Goal: Contribute content: Add original content to the website for others to see

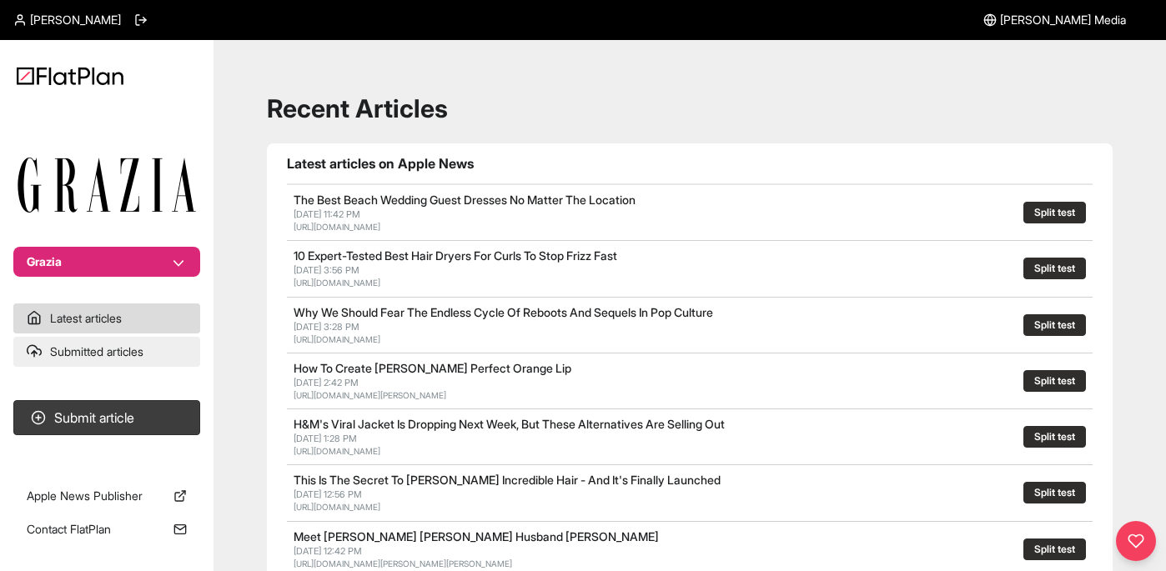
click at [134, 353] on link "Submitted articles" at bounding box center [106, 352] width 187 height 30
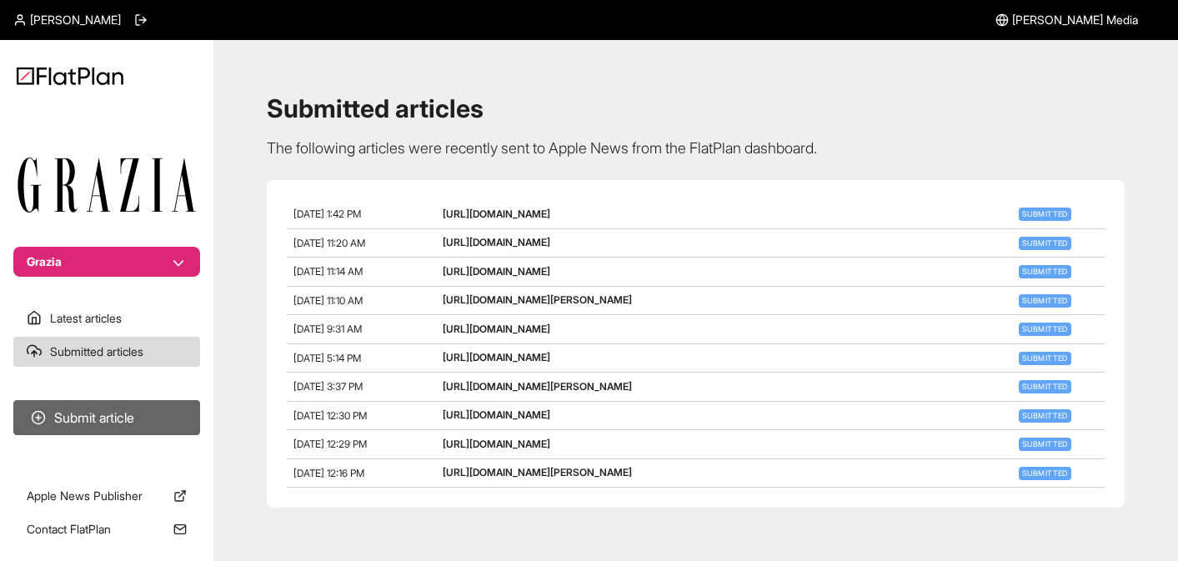
click at [128, 404] on button "Submit article" at bounding box center [106, 417] width 187 height 35
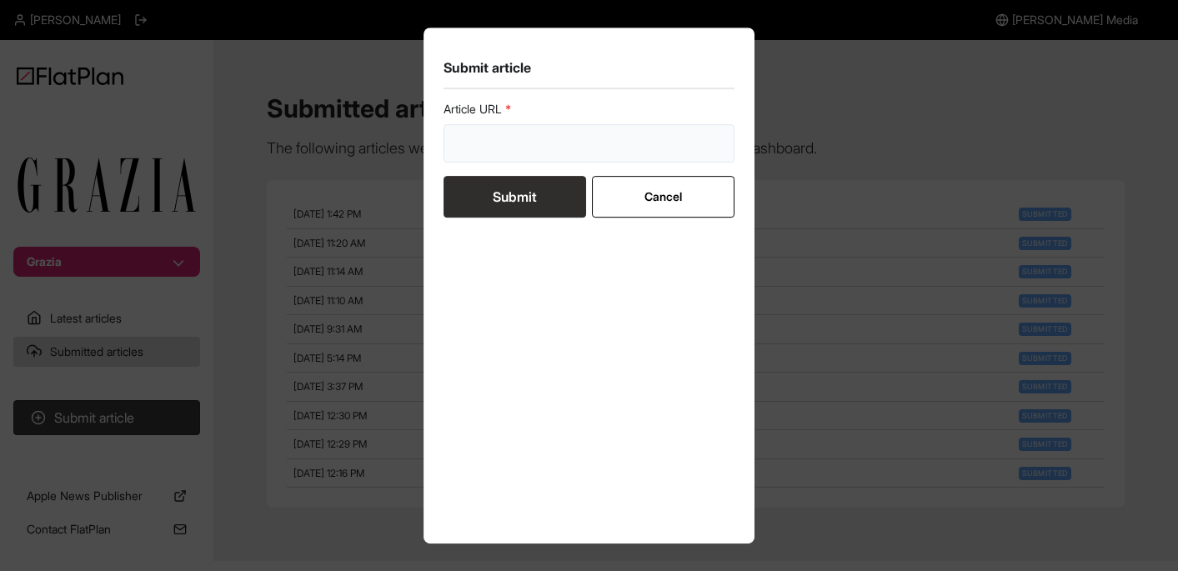
click at [500, 140] on input "url" at bounding box center [590, 143] width 292 height 38
paste input "[URL][DOMAIN_NAME]"
type input "[URL][DOMAIN_NAME]"
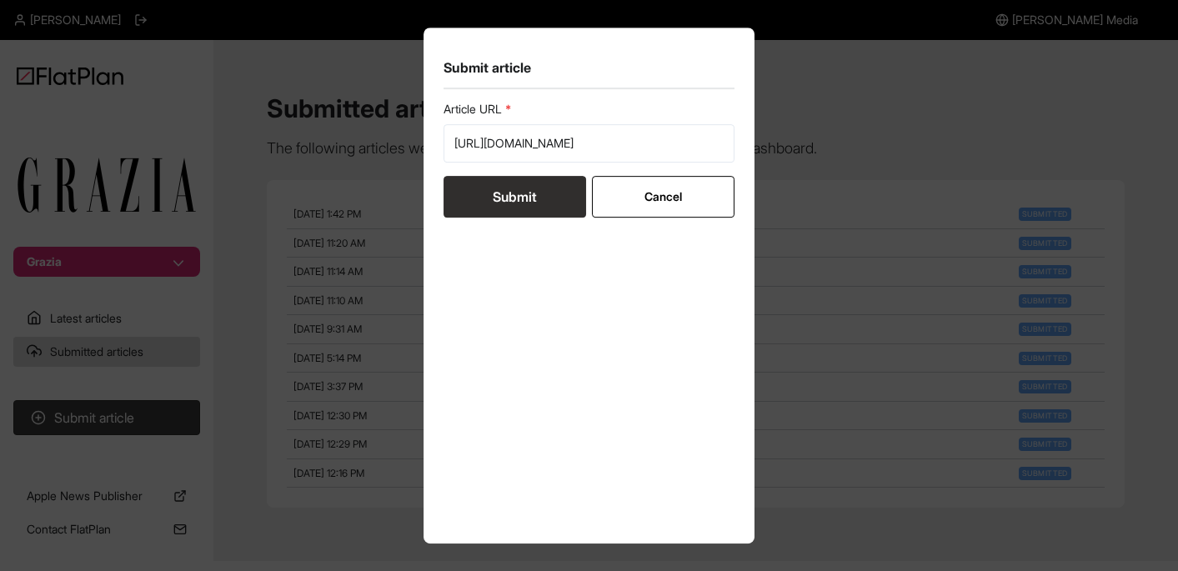
click at [684, 169] on form "Article URL [URL][DOMAIN_NAME] Submit Cancel" at bounding box center [590, 159] width 292 height 117
click at [684, 184] on button "Cancel" at bounding box center [663, 197] width 143 height 42
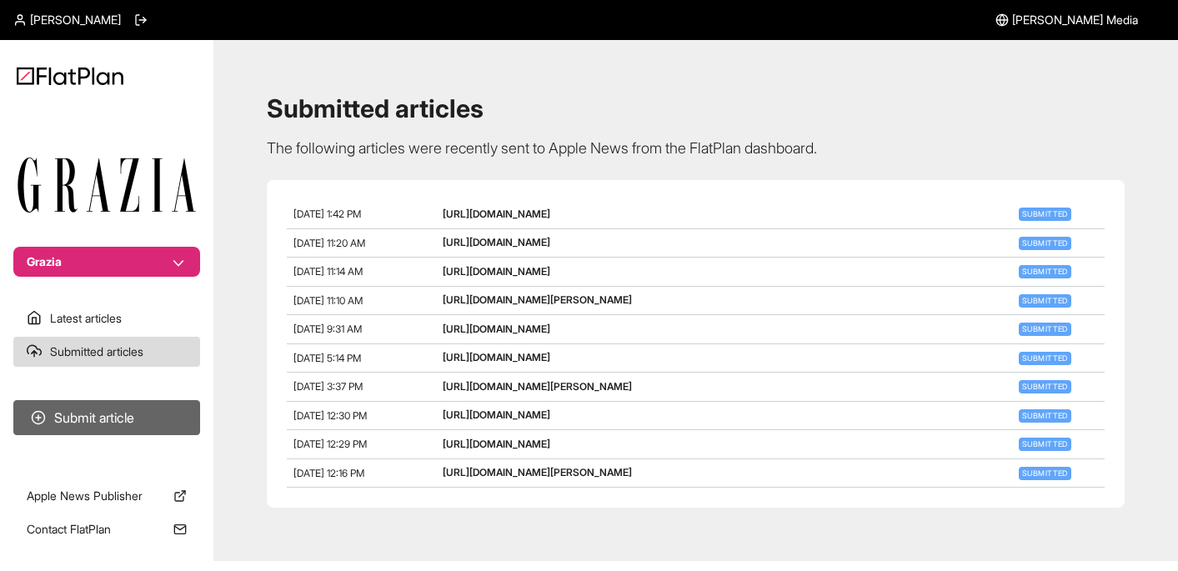
click at [152, 425] on button "Submit article" at bounding box center [106, 417] width 187 height 35
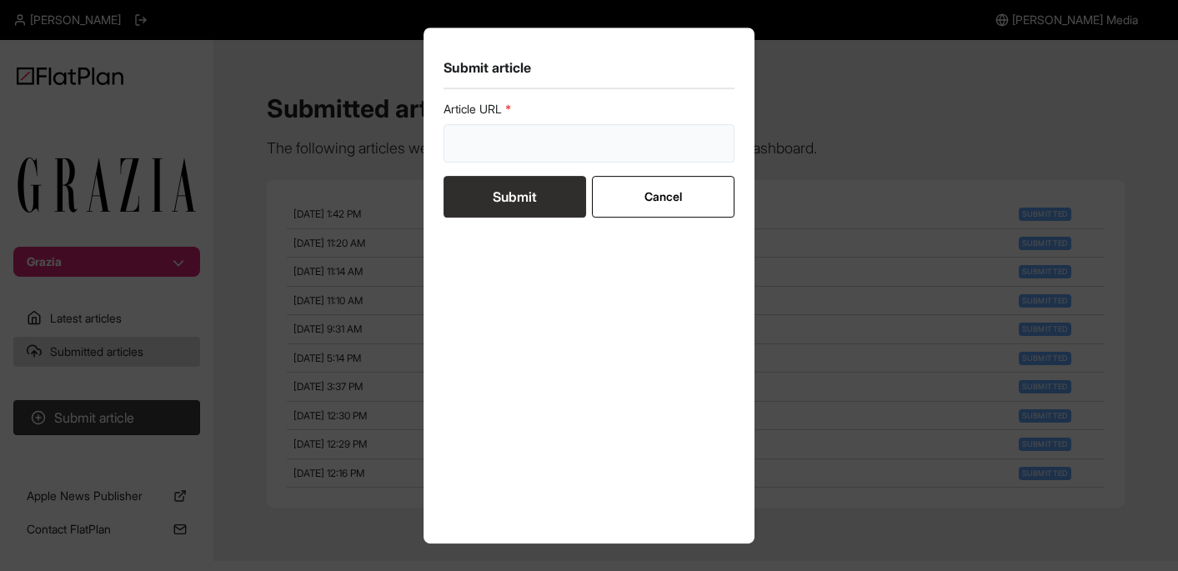
click at [539, 138] on input "url" at bounding box center [590, 143] width 292 height 38
paste input "[URL][DOMAIN_NAME]"
type input "[URL][DOMAIN_NAME]"
click at [539, 198] on button "Submit" at bounding box center [515, 197] width 143 height 42
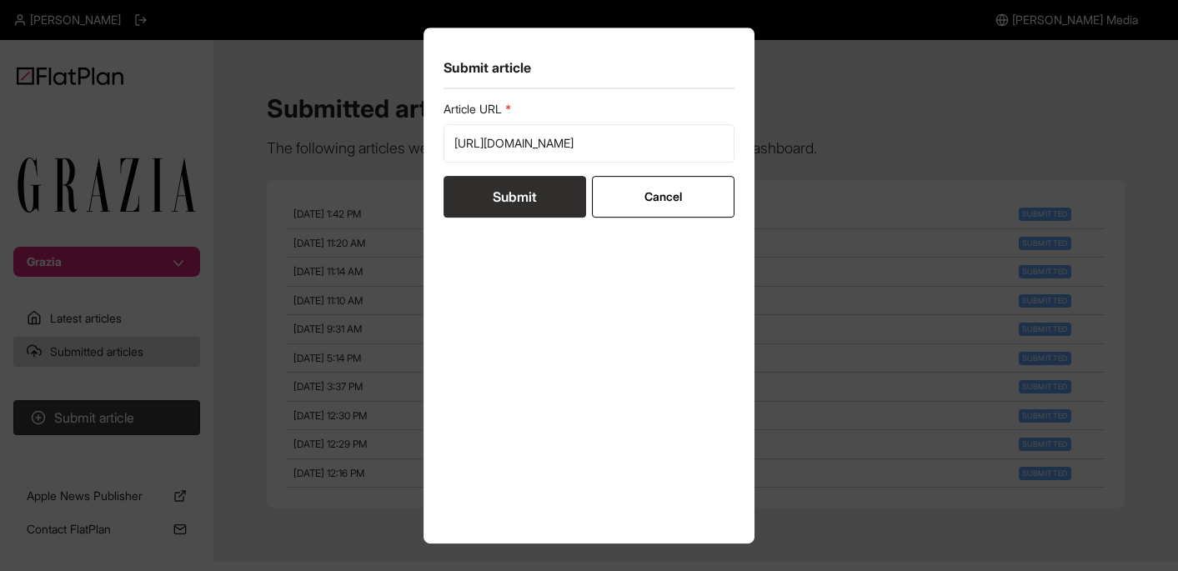
scroll to position [0, 0]
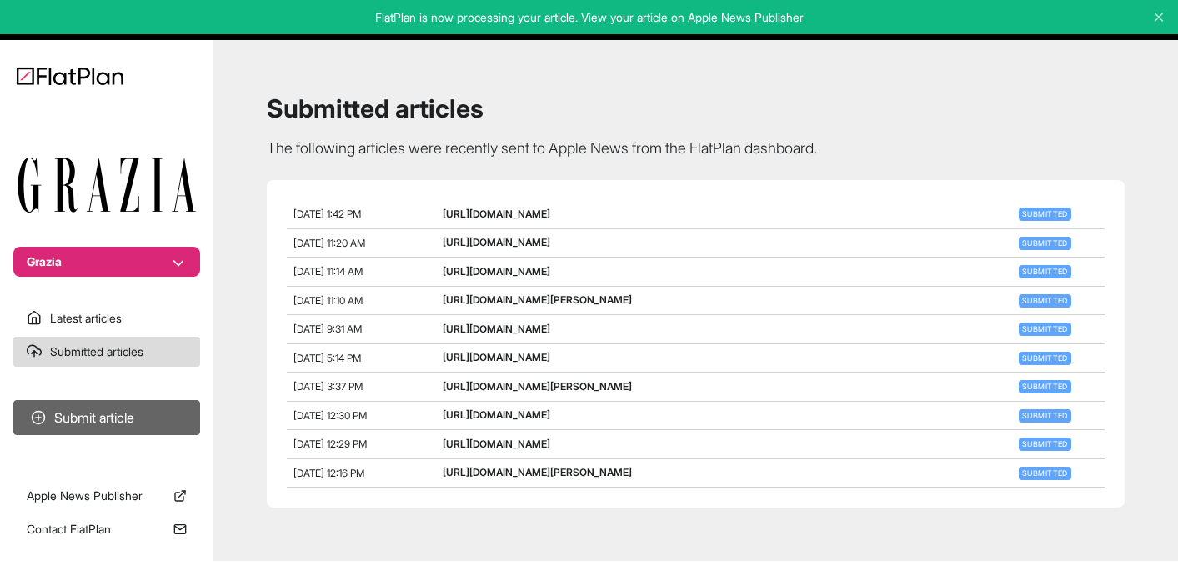
click at [139, 409] on button "Submit article" at bounding box center [106, 417] width 187 height 35
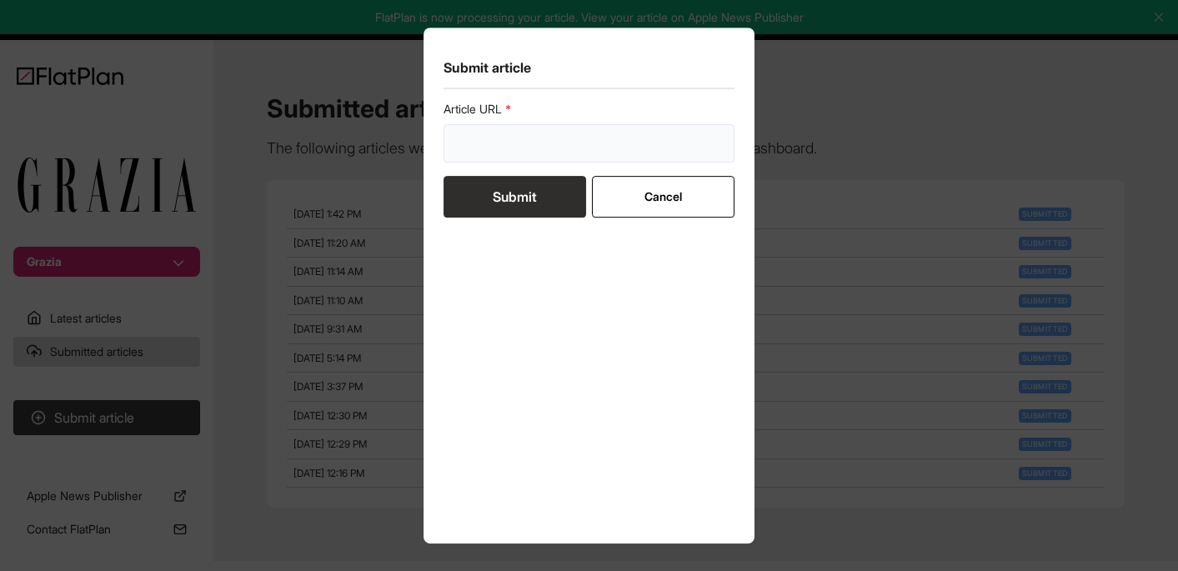
click at [502, 144] on input "url" at bounding box center [590, 143] width 292 height 38
paste input "[URL][DOMAIN_NAME]"
type input "[URL][DOMAIN_NAME]"
click at [527, 203] on button "Submit" at bounding box center [515, 197] width 143 height 42
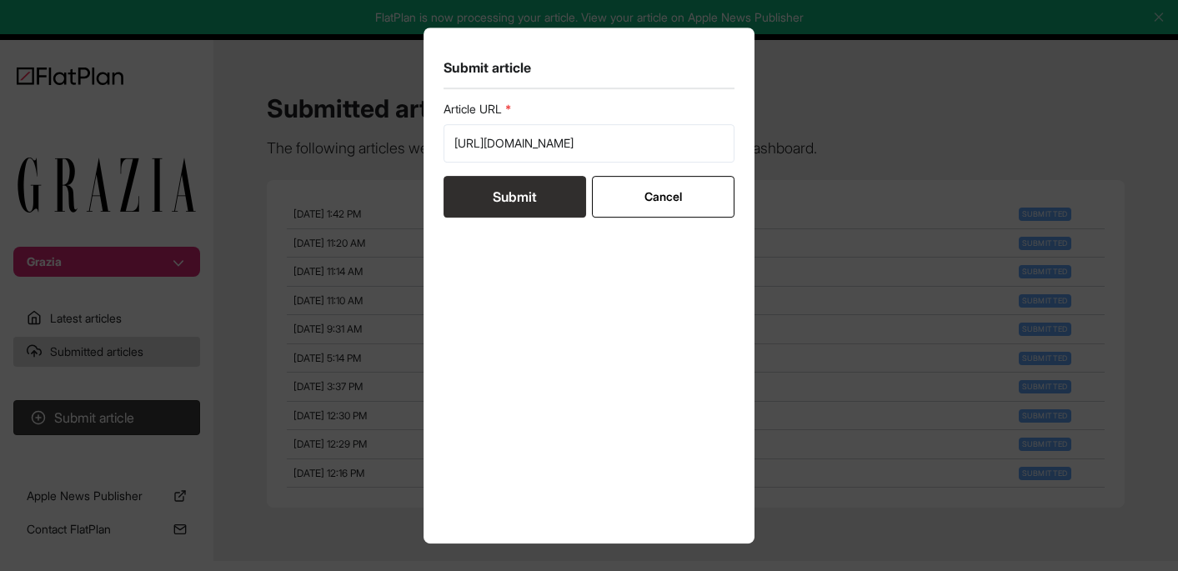
scroll to position [0, 0]
